Goal: Information Seeking & Learning: Learn about a topic

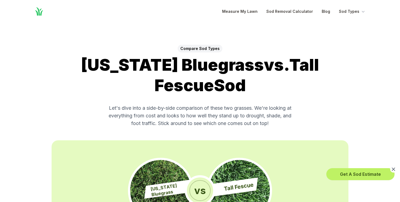
scroll to position [125, 0]
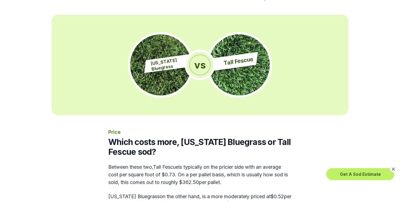
click at [213, 67] on div "vs" at bounding box center [200, 65] width 31 height 31
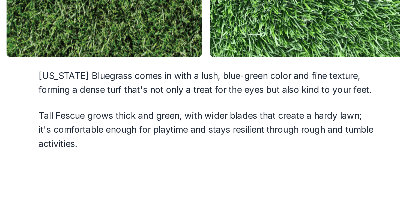
scroll to position [654, 0]
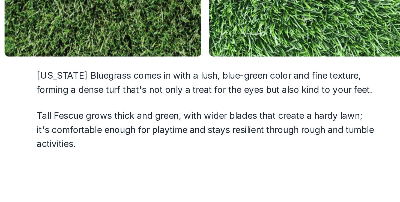
click at [241, 141] on p "Tall Fescue grows thick and green, with wider blades that create a hardy lawn; …" at bounding box center [199, 134] width 183 height 23
click at [243, 144] on p "Tall Fescue grows thick and green, with wider blades that create a hardy lawn; …" at bounding box center [199, 134] width 183 height 23
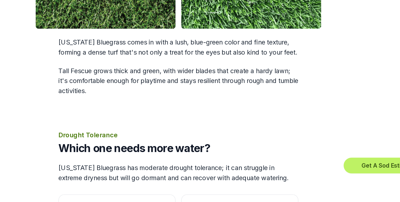
scroll to position [679, 0]
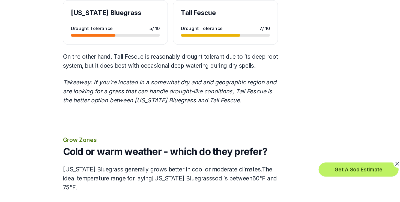
scroll to position [846, 0]
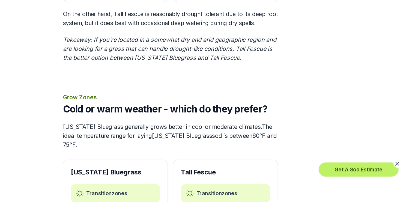
click at [134, 168] on div "Get A Sod Estimate" at bounding box center [200, 179] width 400 height 27
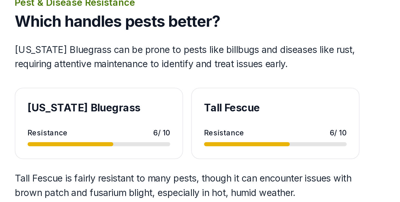
scroll to position [1533, 0]
